Goal: Information Seeking & Learning: Find specific fact

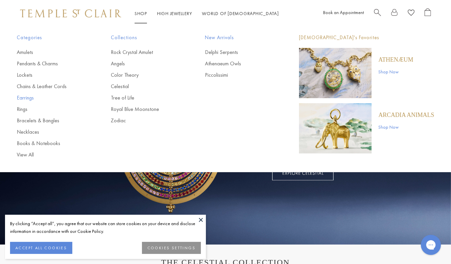
click at [24, 98] on link "Earrings" at bounding box center [50, 97] width 67 height 7
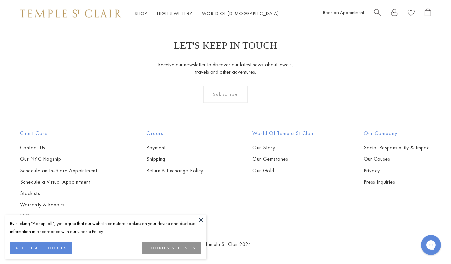
scroll to position [3113, 0]
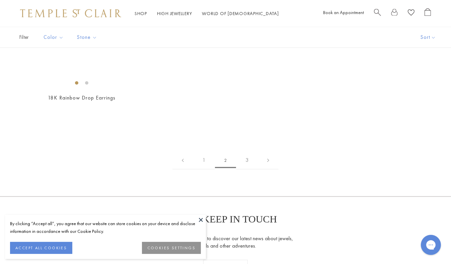
scroll to position [934, 0]
click at [0, 0] on img at bounding box center [0, 0] width 0 height 0
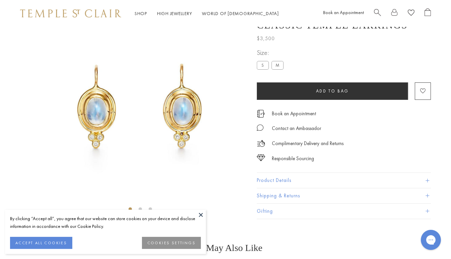
scroll to position [27, 0]
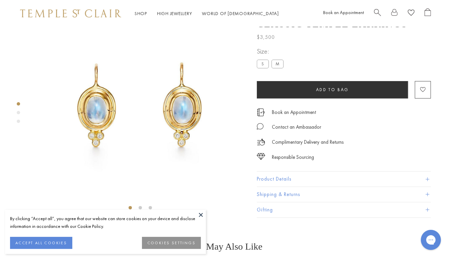
click at [199, 213] on button at bounding box center [201, 215] width 10 height 10
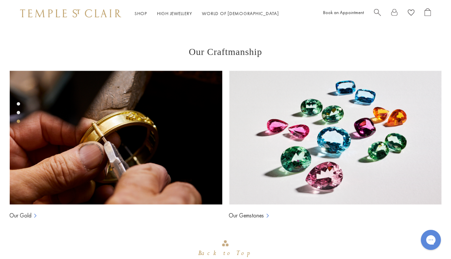
scroll to position [386, 0]
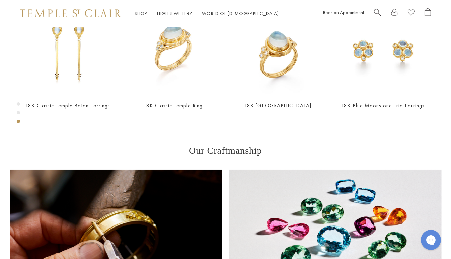
scroll to position [420, 0]
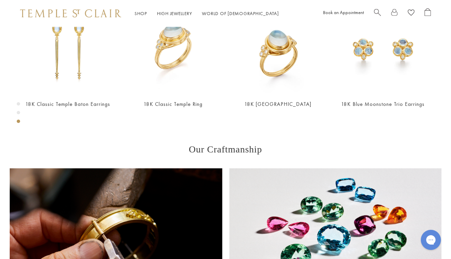
drag, startPoint x: 266, startPoint y: 195, endPoint x: 302, endPoint y: 194, distance: 35.9
copy p "E14106-BM6VBY"
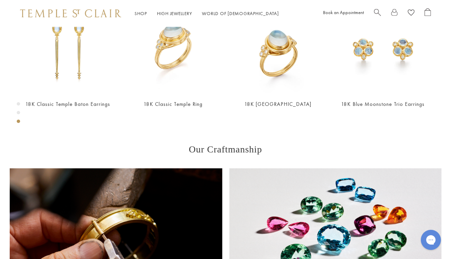
drag, startPoint x: 267, startPoint y: 192, endPoint x: 300, endPoint y: 189, distance: 33.6
copy span "E14106-BM6VBY"
